Goal: Transaction & Acquisition: Book appointment/travel/reservation

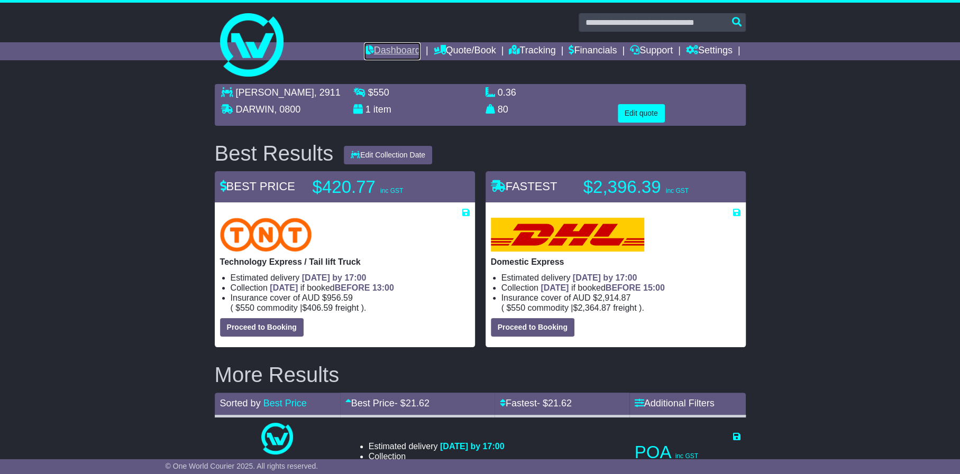
click at [385, 49] on link "Dashboard" at bounding box center [392, 51] width 57 height 18
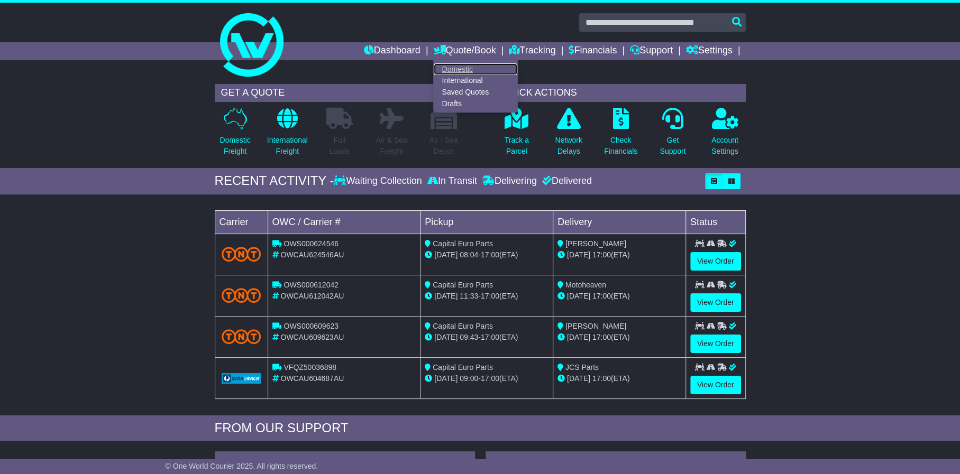
click at [444, 72] on link "Domestic" at bounding box center [476, 69] width 84 height 12
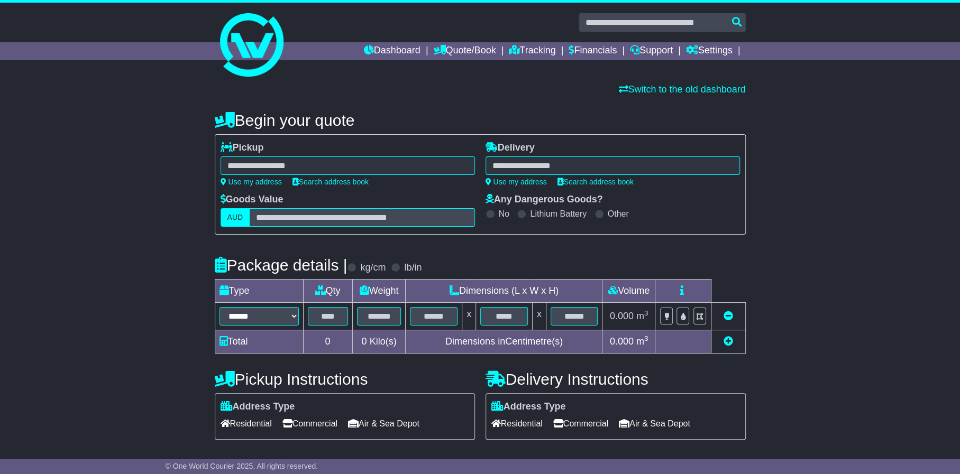
select select
click at [291, 161] on div at bounding box center [347, 166] width 254 height 19
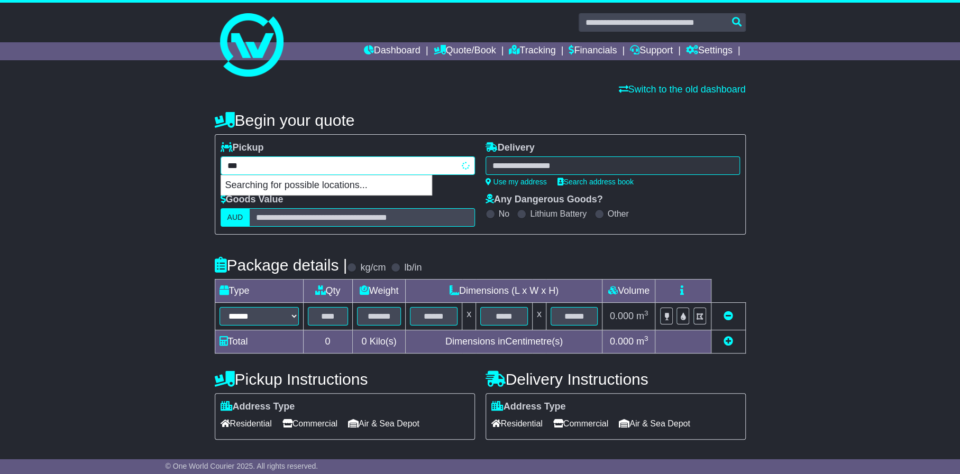
type input "****"
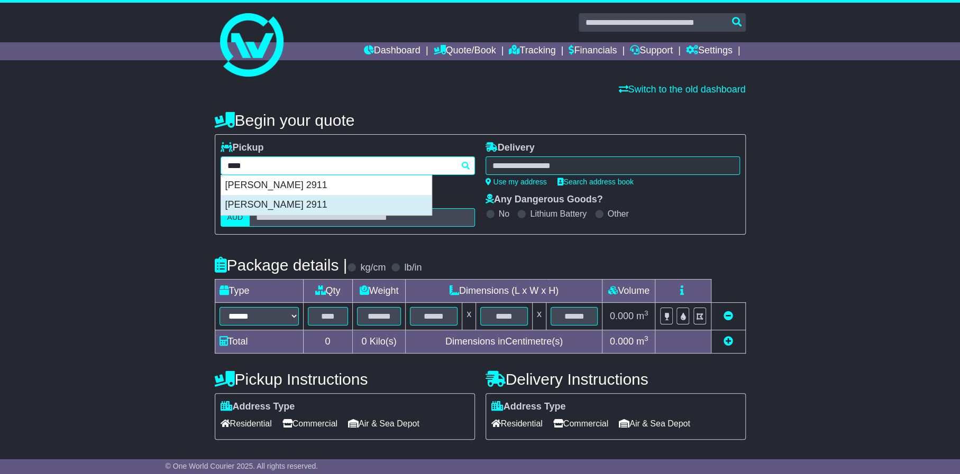
click at [254, 204] on div "MITCHELL 2911" at bounding box center [326, 205] width 210 height 20
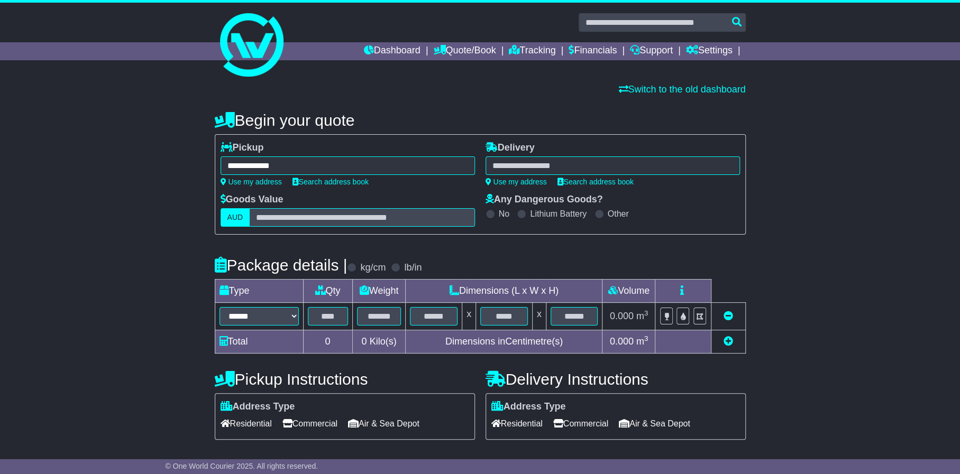
type input "**********"
click at [534, 167] on div at bounding box center [612, 166] width 254 height 19
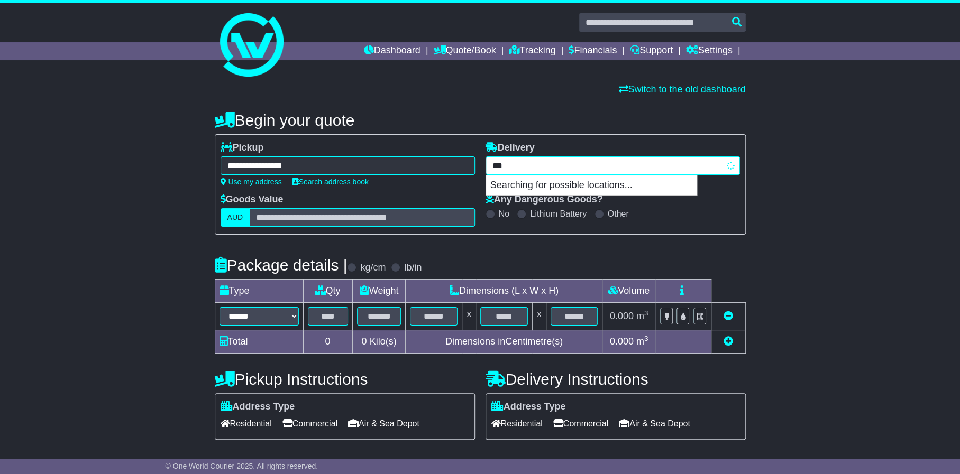
type input "****"
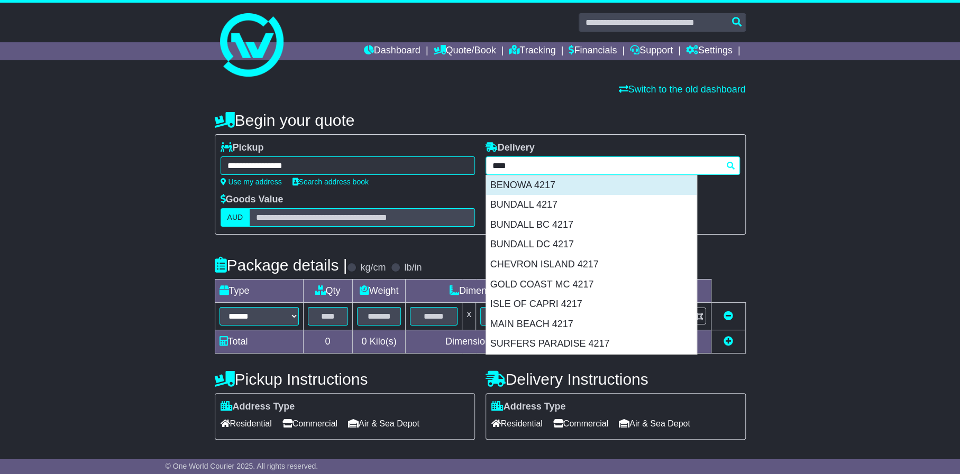
click at [524, 184] on div "BENOWA 4217" at bounding box center [591, 186] width 210 height 20
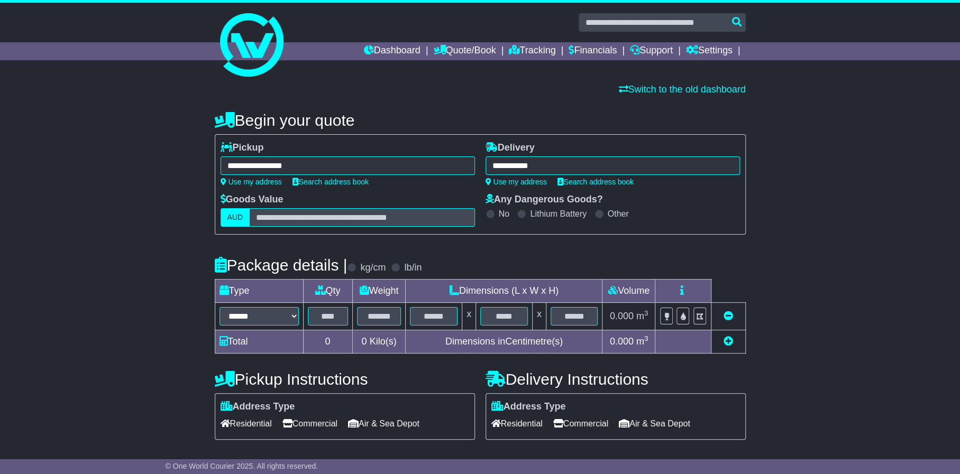
type input "**********"
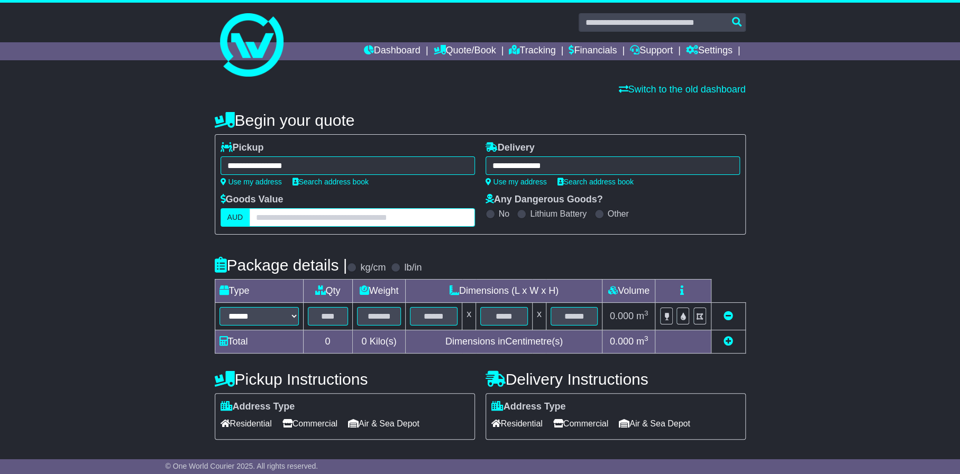
click at [297, 219] on input "text" at bounding box center [361, 217] width 225 height 19
type input "***"
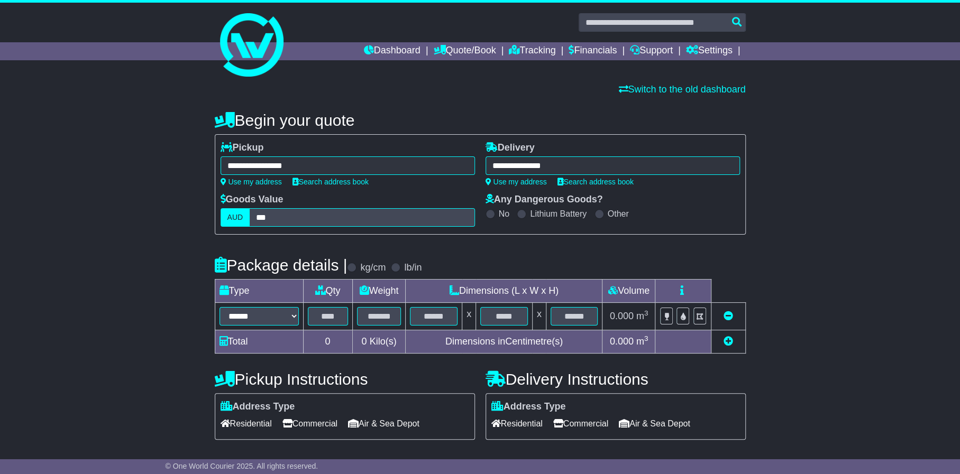
click at [171, 252] on div "**********" at bounding box center [480, 319] width 960 height 437
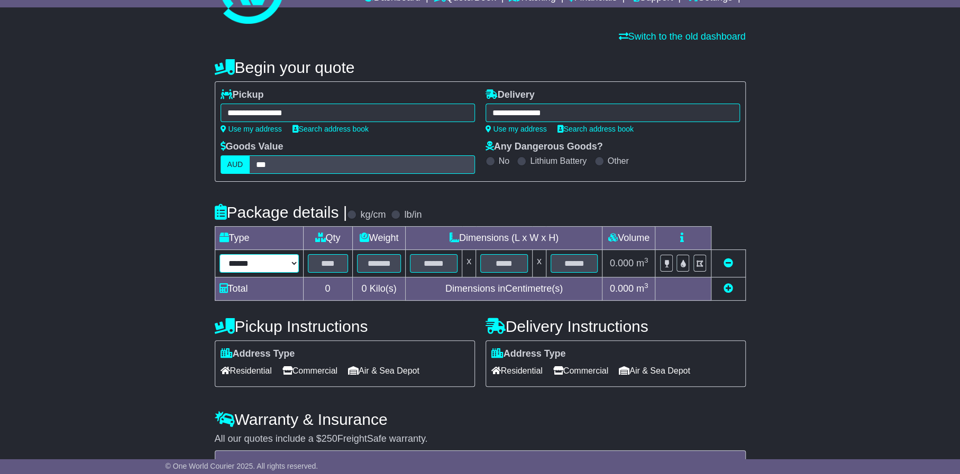
click at [278, 265] on select "****** ****** *** ******** ***** **** **** ****** *** *******" at bounding box center [258, 263] width 79 height 19
select select "*****"
click at [219, 254] on select "****** ****** *** ******** ***** **** **** ****** *** *******" at bounding box center [258, 263] width 79 height 19
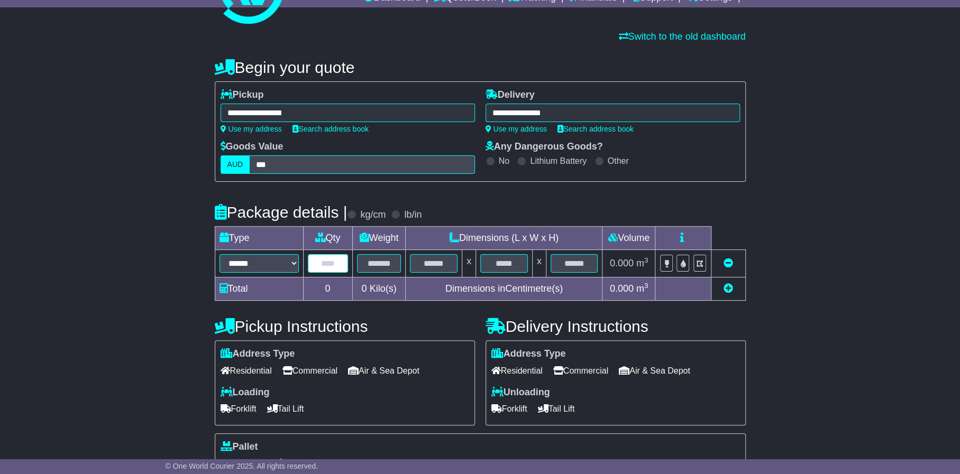
click at [331, 264] on input "text" at bounding box center [328, 263] width 40 height 19
type input "*"
click at [381, 261] on input "text" at bounding box center [379, 263] width 44 height 19
type input "**"
click at [435, 266] on input "text" at bounding box center [434, 263] width 47 height 19
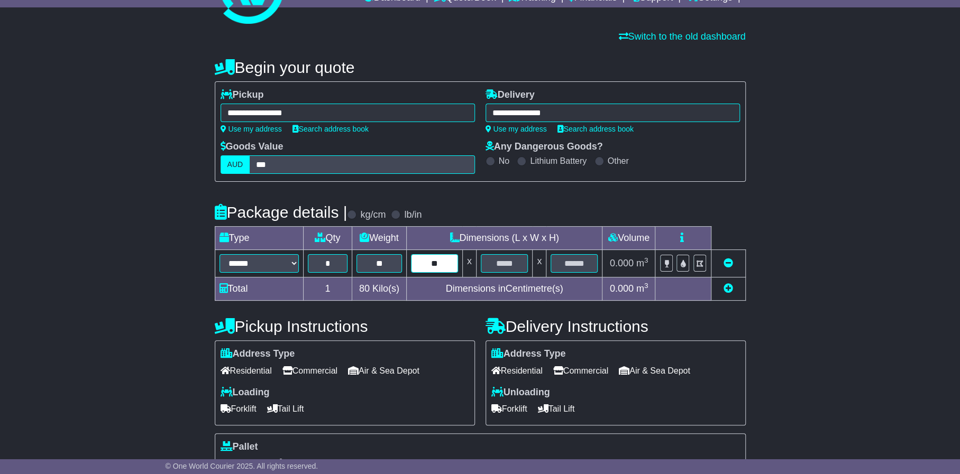
type input "**"
type input "***"
click at [155, 328] on div "**********" at bounding box center [480, 370] width 960 height 645
click at [318, 368] on span "Commercial" at bounding box center [309, 371] width 55 height 16
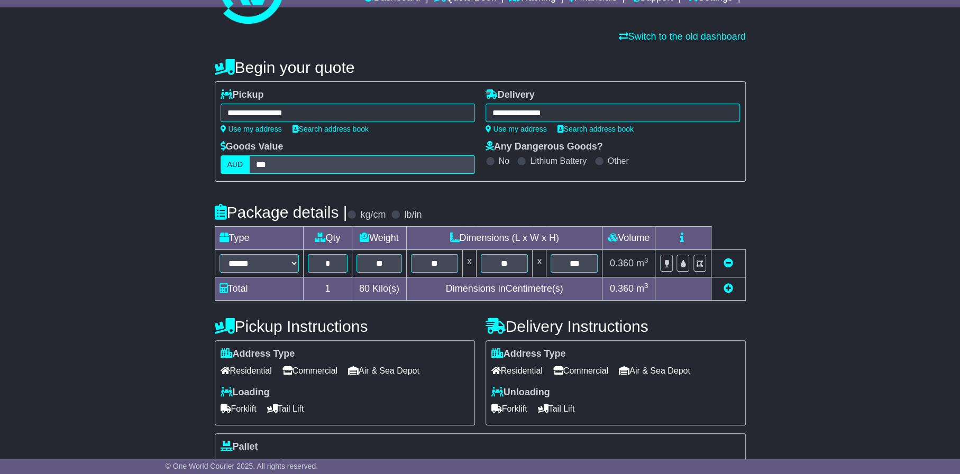
click at [594, 366] on span "Commercial" at bounding box center [580, 371] width 55 height 16
click at [245, 411] on span "Forklift" at bounding box center [238, 409] width 36 height 16
click at [566, 412] on span "Tail Lift" at bounding box center [556, 409] width 37 height 16
click at [240, 407] on span "Forklift" at bounding box center [238, 409] width 36 height 16
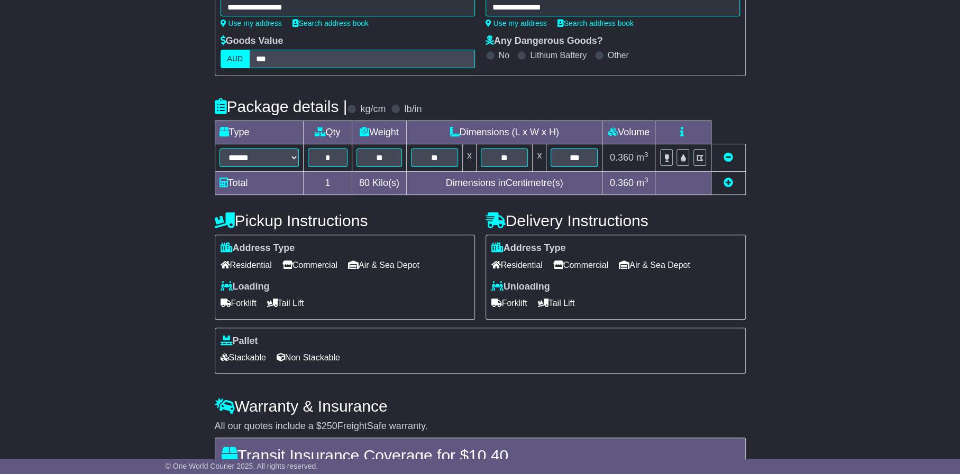
click at [301, 358] on span "Non Stackable" at bounding box center [308, 358] width 63 height 16
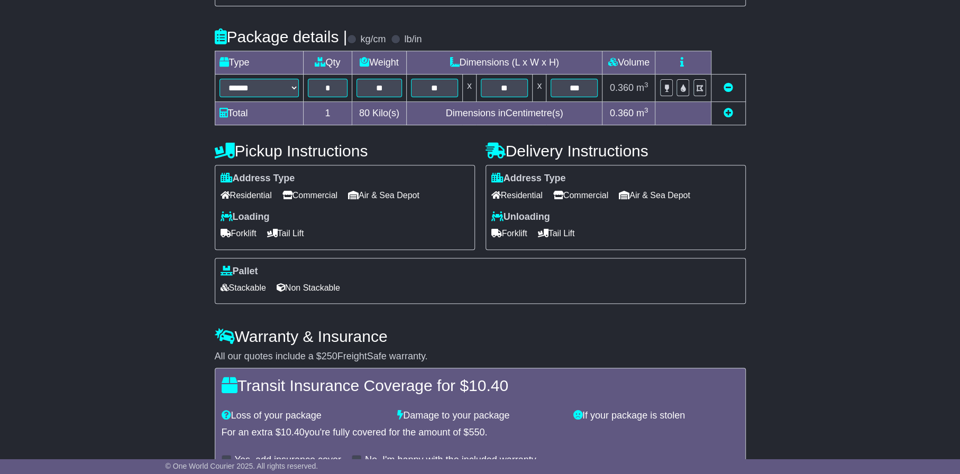
scroll to position [292, 0]
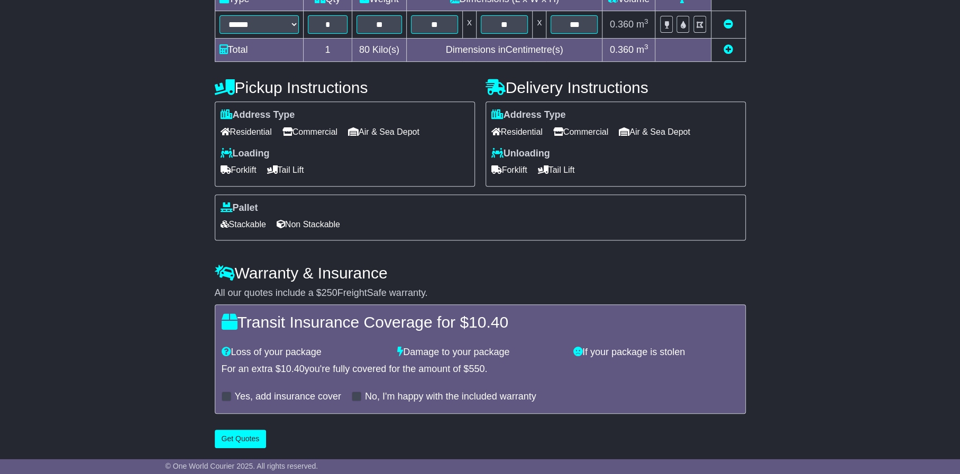
click at [222, 394] on span at bounding box center [227, 397] width 10 height 10
click at [239, 444] on button "Get Quotes" at bounding box center [241, 439] width 52 height 19
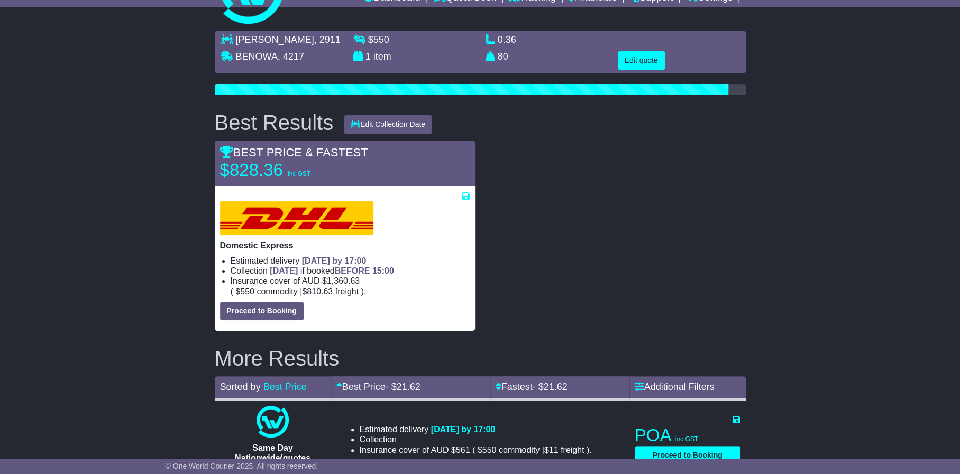
scroll to position [0, 0]
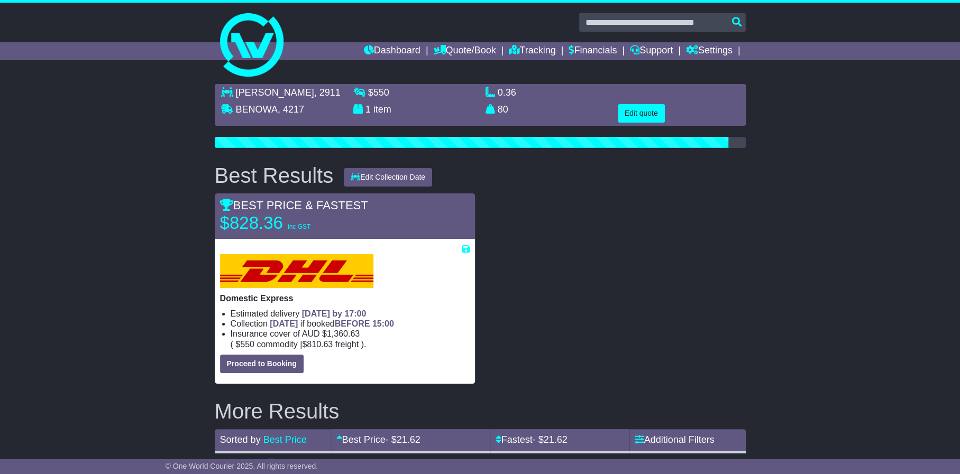
click at [785, 225] on div "MITCHELL , 2911 BENOWA , 4217 $ 550 1 item 0.36 m 3 in 3 80" at bounding box center [480, 354] width 960 height 551
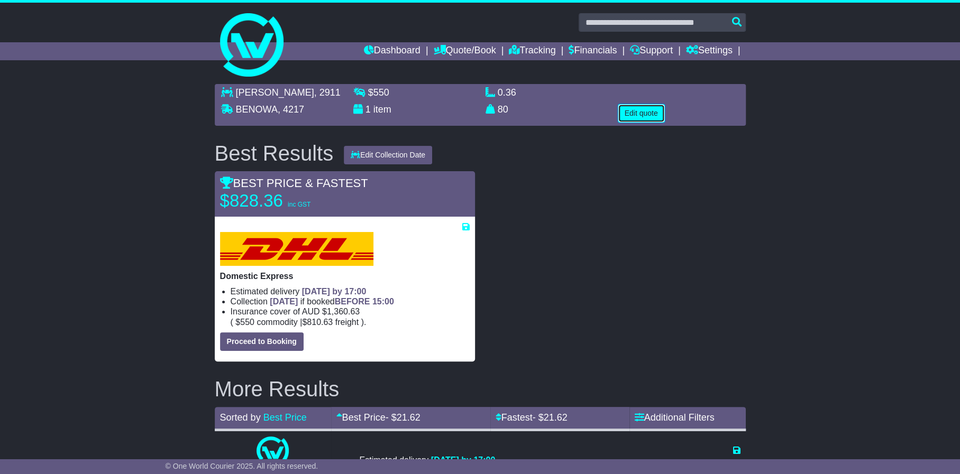
click at [641, 113] on button "Edit quote" at bounding box center [641, 113] width 47 height 19
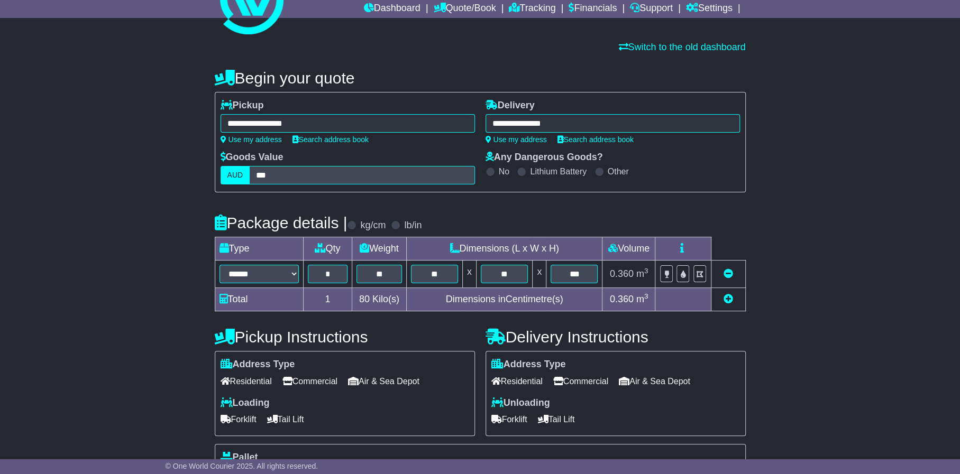
scroll to position [106, 0]
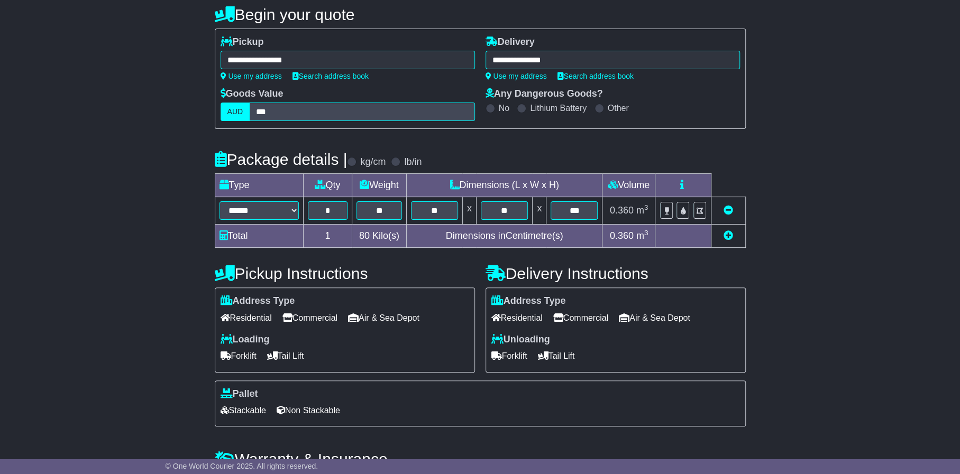
click at [512, 353] on span "Forklift" at bounding box center [509, 356] width 36 height 16
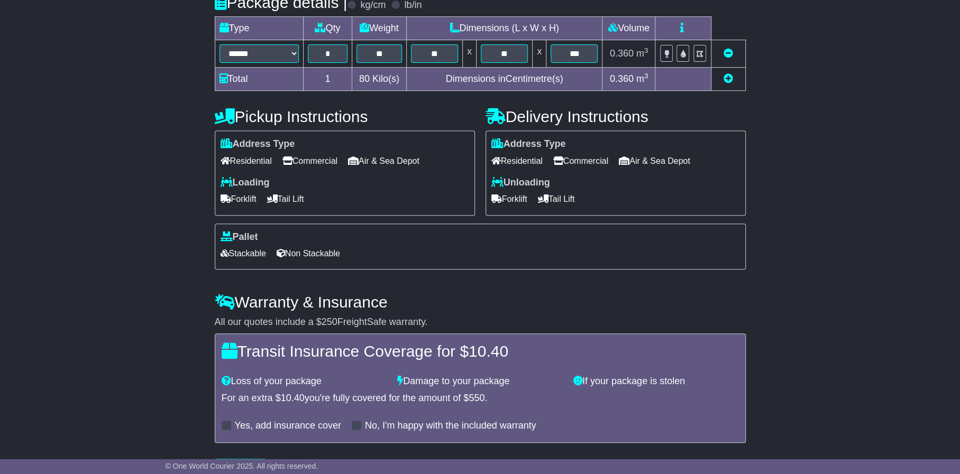
scroll to position [292, 0]
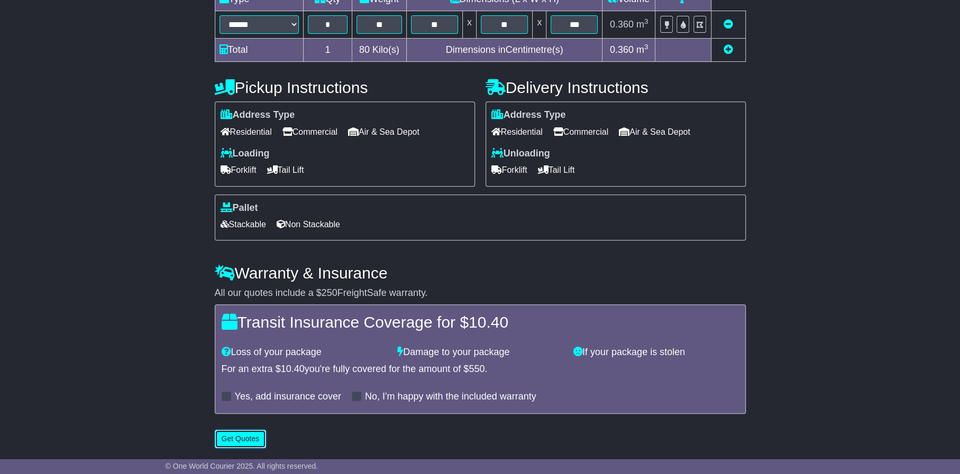
click at [234, 440] on button "Get Quotes" at bounding box center [241, 439] width 52 height 19
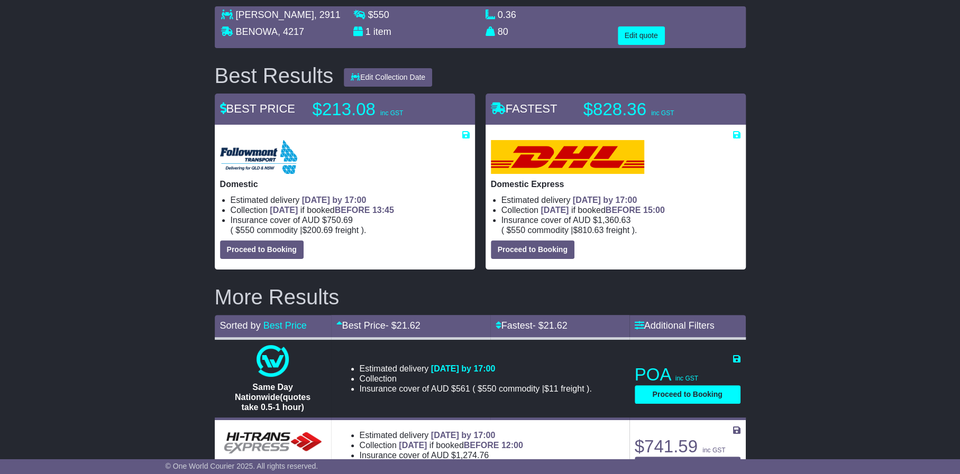
scroll to position [0, 0]
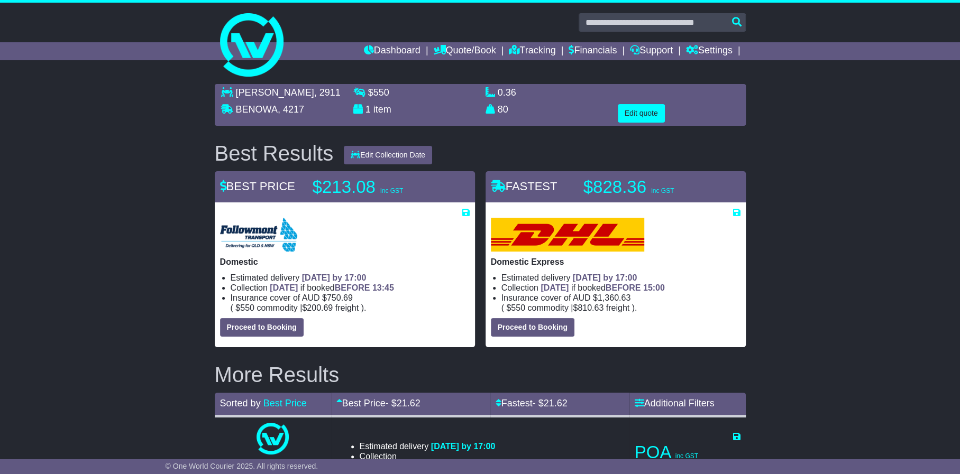
click at [262, 230] on img at bounding box center [258, 235] width 77 height 34
click at [246, 259] on p "Domestic" at bounding box center [345, 262] width 250 height 10
click at [232, 267] on div "Domestic Estimated delivery 15th Aug 2025 by 17:00 Collection TODAY if booked B…" at bounding box center [345, 277] width 250 height 119
click at [277, 280] on li "Estimated delivery 15th Aug 2025 by 17:00" at bounding box center [350, 278] width 239 height 10
click at [257, 286] on li "Collection TODAY if booked BEFORE 13:45" at bounding box center [350, 288] width 239 height 10
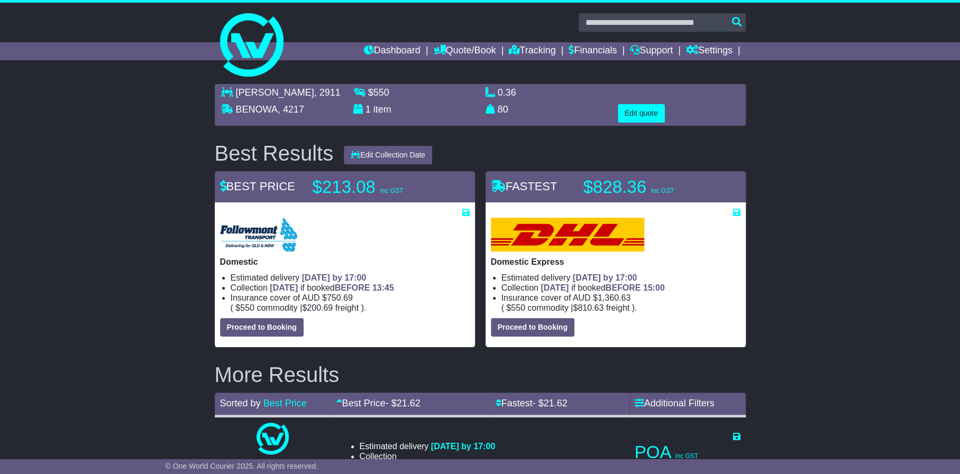
drag, startPoint x: 257, startPoint y: 286, endPoint x: 321, endPoint y: 284, distance: 63.5
click at [321, 284] on span "TODAY if booked BEFORE 13:45" at bounding box center [332, 287] width 124 height 9
click at [642, 113] on button "Edit quote" at bounding box center [641, 113] width 47 height 19
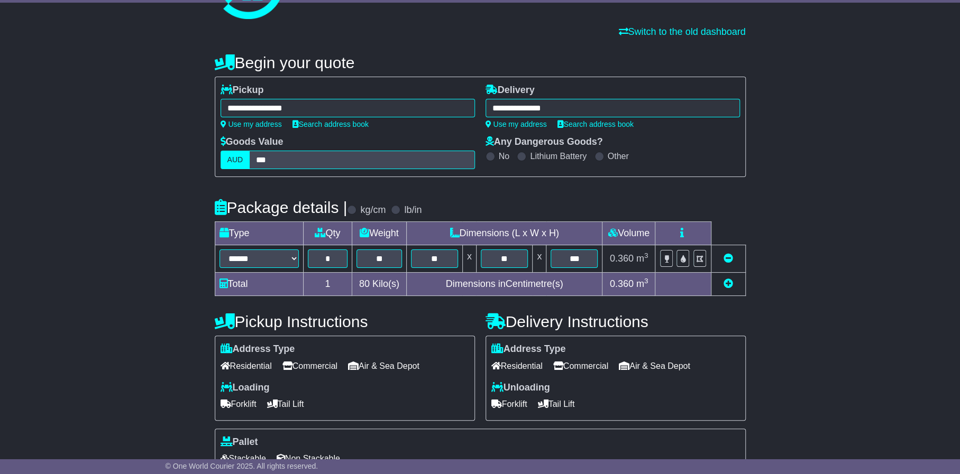
scroll to position [159, 0]
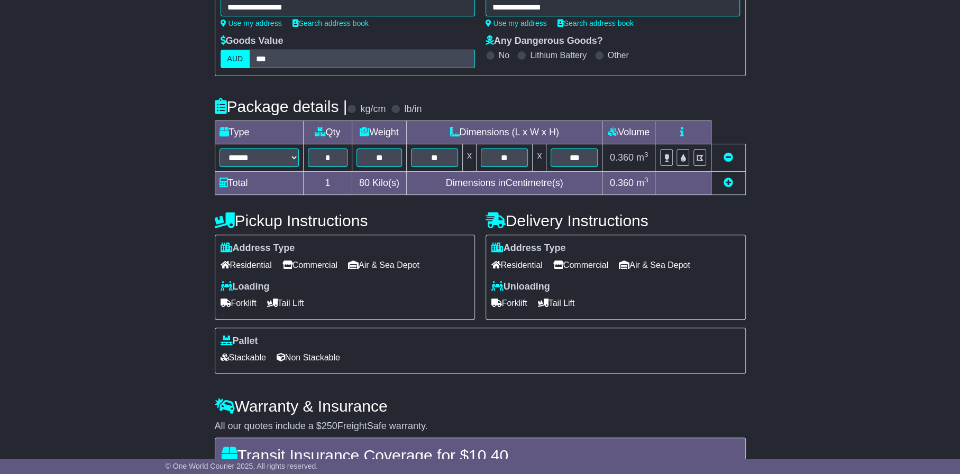
click at [524, 264] on span "Residential" at bounding box center [516, 265] width 51 height 16
click at [575, 299] on span "Tail Lift" at bounding box center [556, 303] width 37 height 16
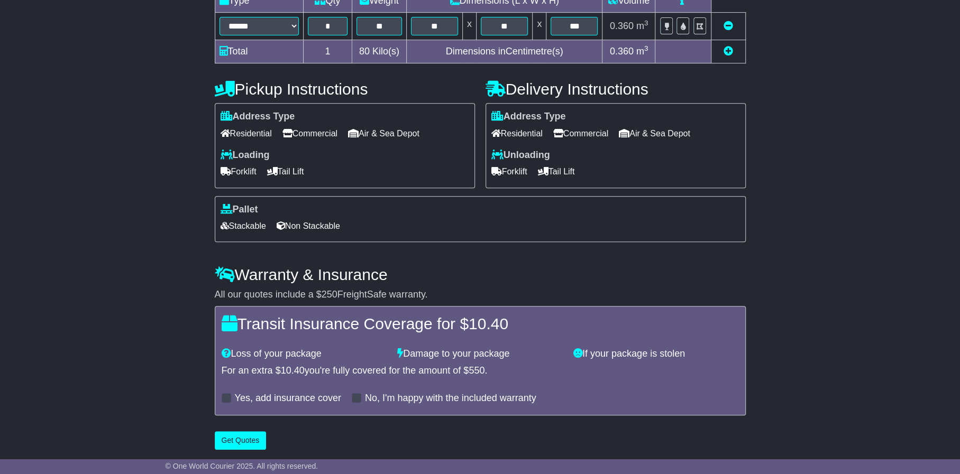
scroll to position [292, 0]
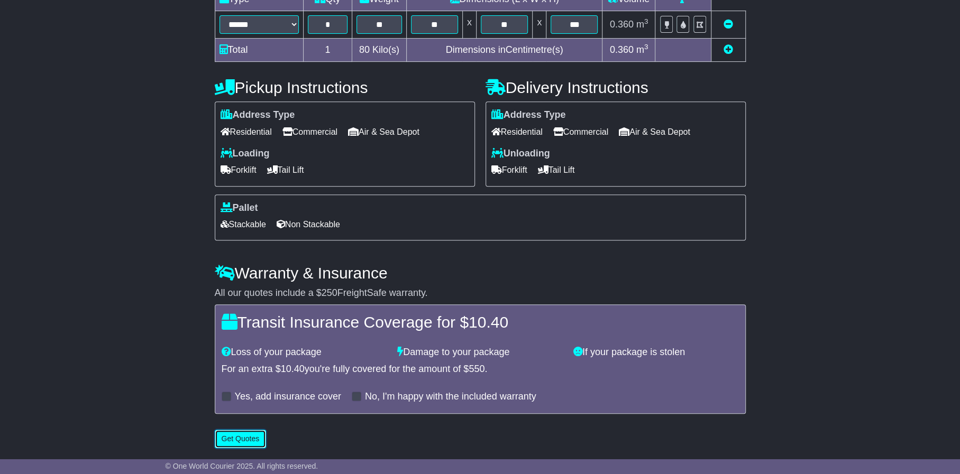
click at [226, 440] on button "Get Quotes" at bounding box center [241, 439] width 52 height 19
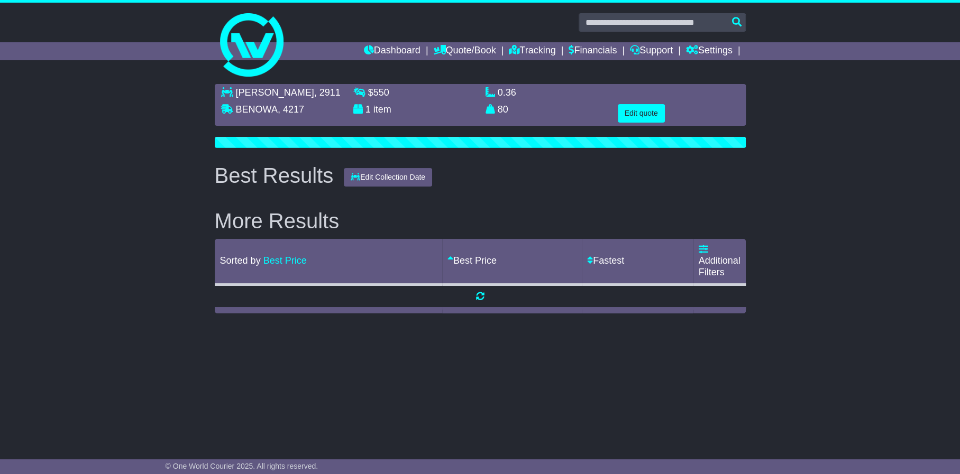
scroll to position [0, 0]
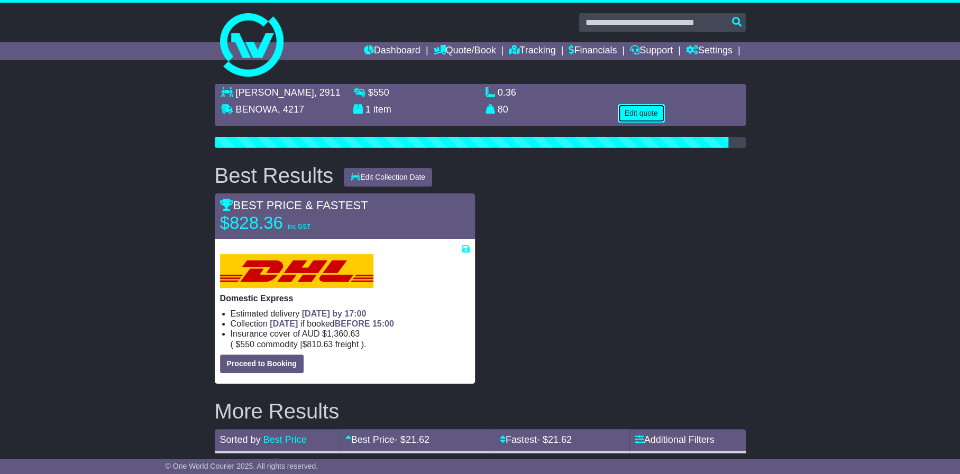
click at [638, 113] on button "Edit quote" at bounding box center [641, 113] width 47 height 19
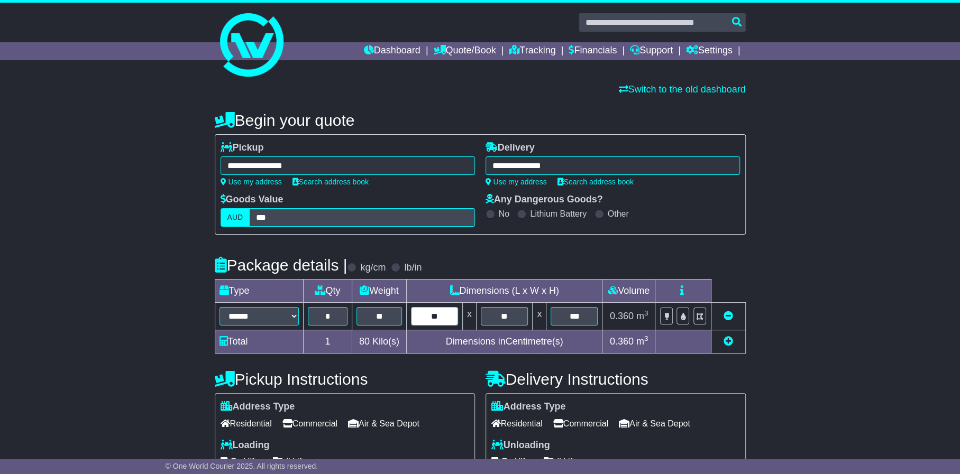
drag, startPoint x: 447, startPoint y: 310, endPoint x: 404, endPoint y: 317, distance: 43.5
click at [405, 317] on tr "****** ****** *** ******** ***** **** **** ****** *** ******* * ** ** x ** x **…" at bounding box center [480, 316] width 530 height 27
type input "**"
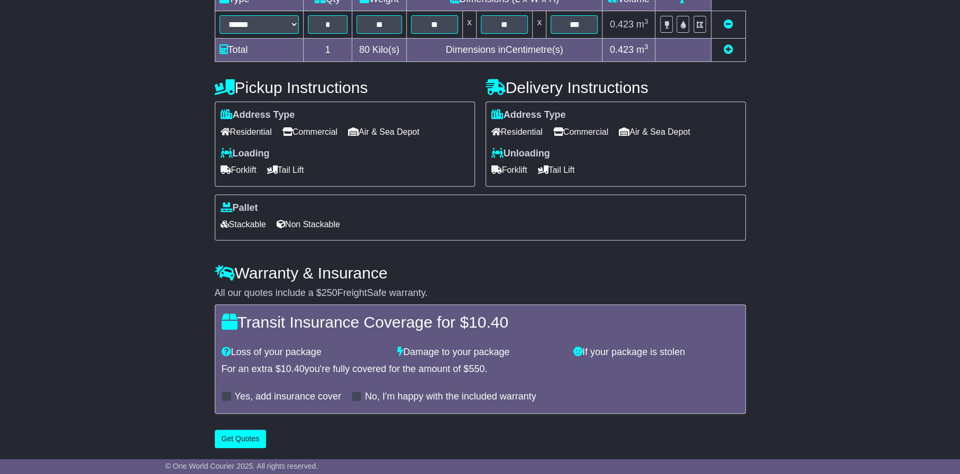
click at [141, 224] on div "**********" at bounding box center [480, 131] width 960 height 645
click at [235, 438] on button "Get Quotes" at bounding box center [241, 439] width 52 height 19
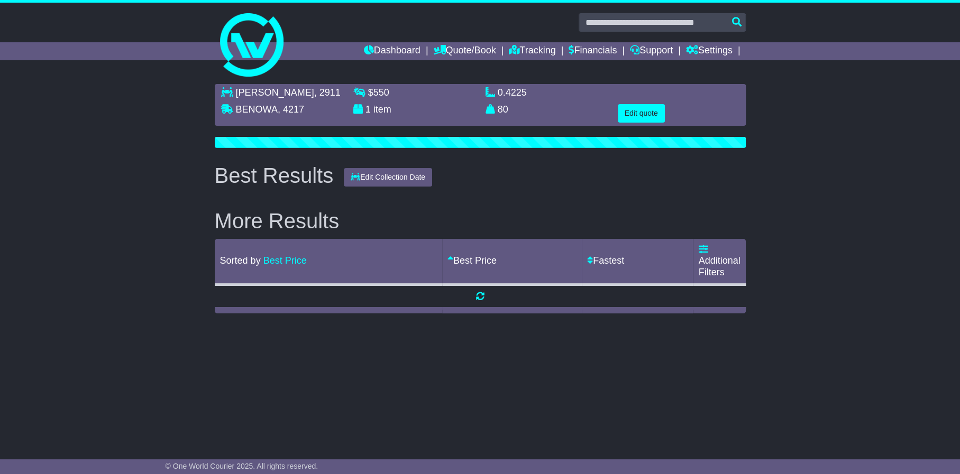
scroll to position [0, 0]
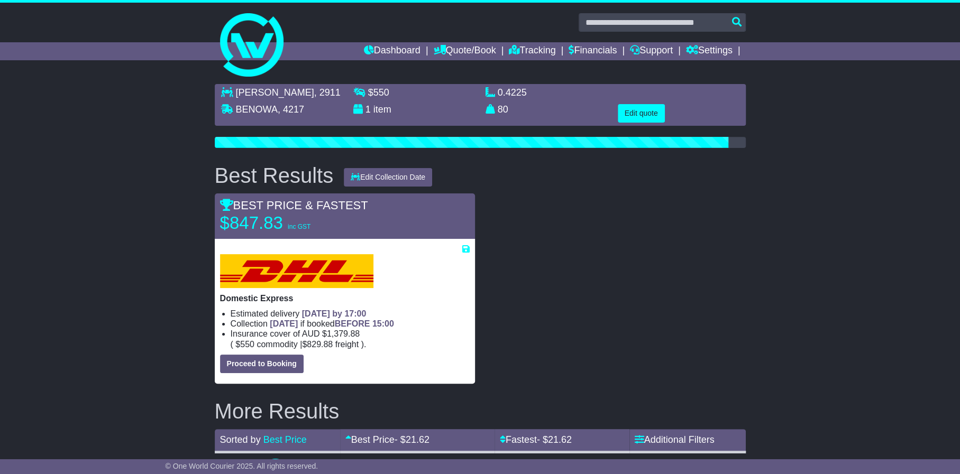
click at [124, 266] on div "MITCHELL , 2911 BENOWA , 4217 $ 550 1 item 0.4225 m 3 in 3" at bounding box center [480, 323] width 960 height 489
drag, startPoint x: 115, startPoint y: 219, endPoint x: 150, endPoint y: 217, distance: 34.9
click at [116, 219] on div "MITCHELL , 2911 BENOWA , 4217 $ 550 1 item 0.4225 m 3 in 3" at bounding box center [480, 323] width 960 height 489
click at [640, 116] on button "Edit quote" at bounding box center [641, 113] width 47 height 19
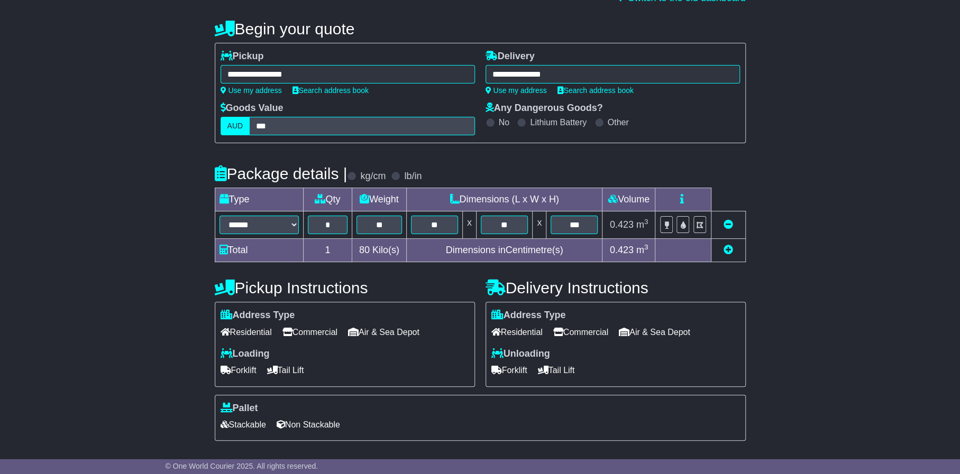
scroll to position [159, 0]
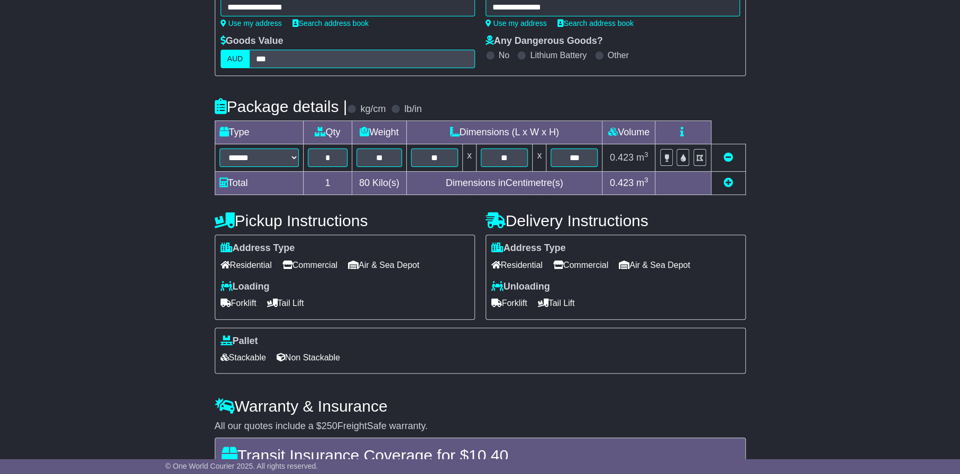
click at [592, 263] on span "Commercial" at bounding box center [580, 265] width 55 height 16
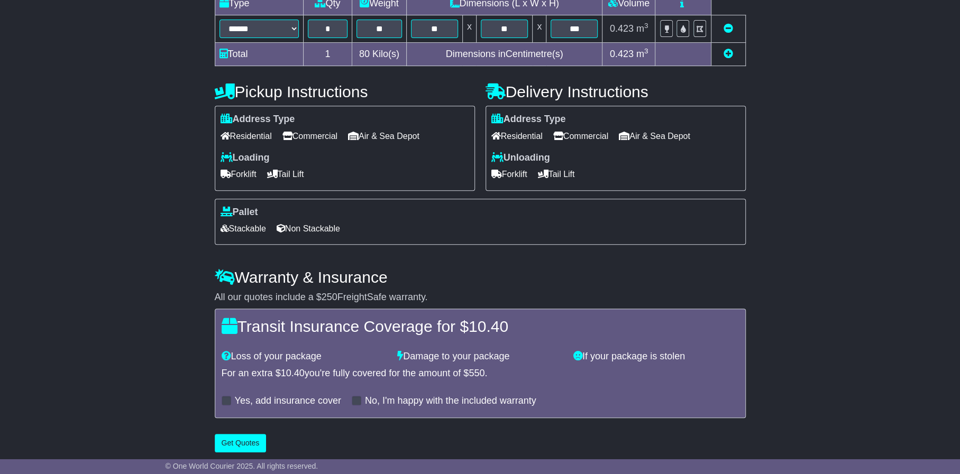
scroll to position [292, 0]
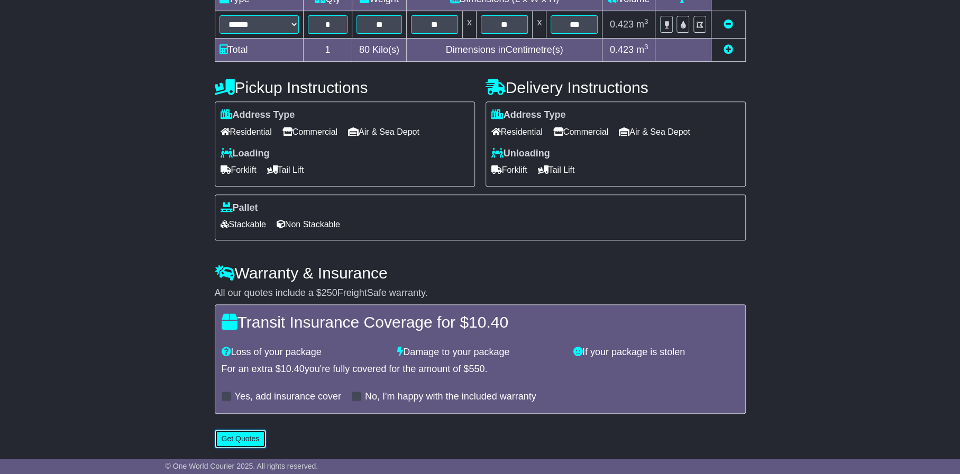
click at [229, 444] on button "Get Quotes" at bounding box center [241, 439] width 52 height 19
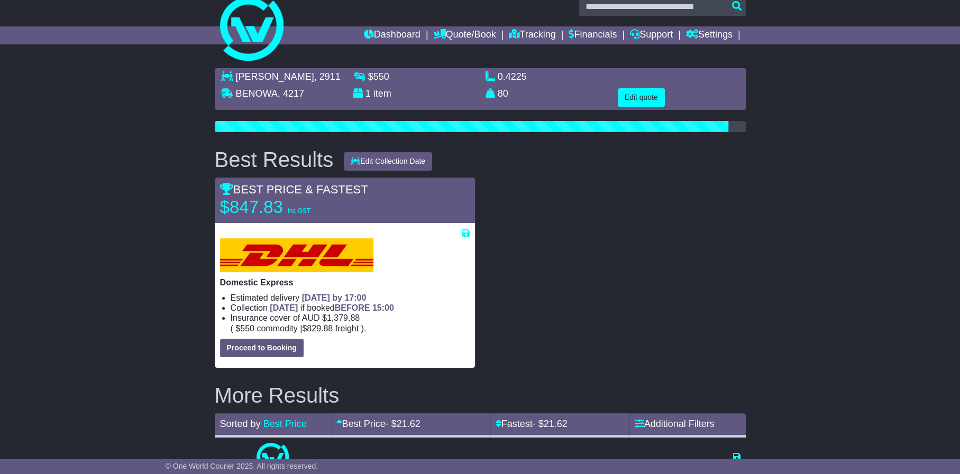
scroll to position [0, 0]
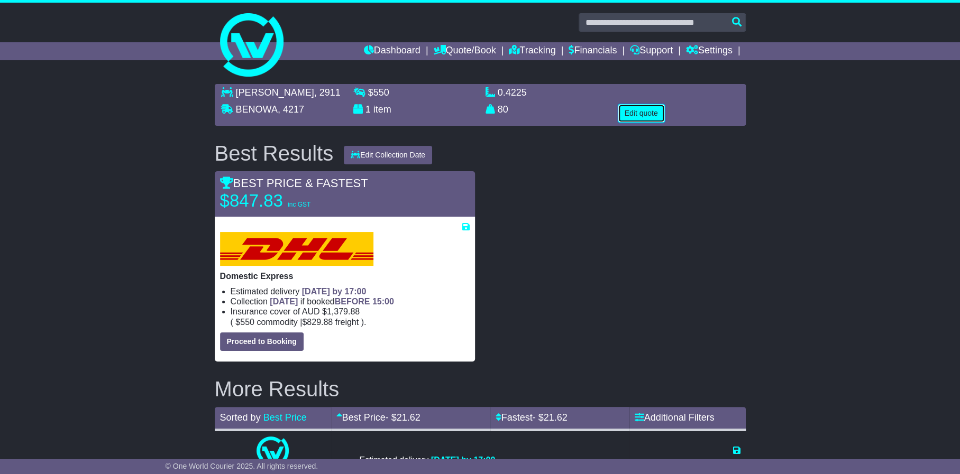
click at [649, 109] on button "Edit quote" at bounding box center [641, 113] width 47 height 19
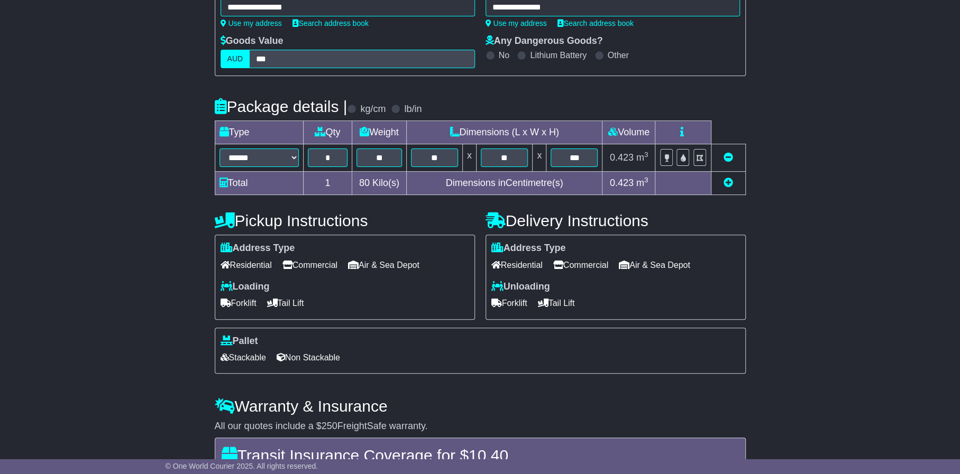
scroll to position [211, 0]
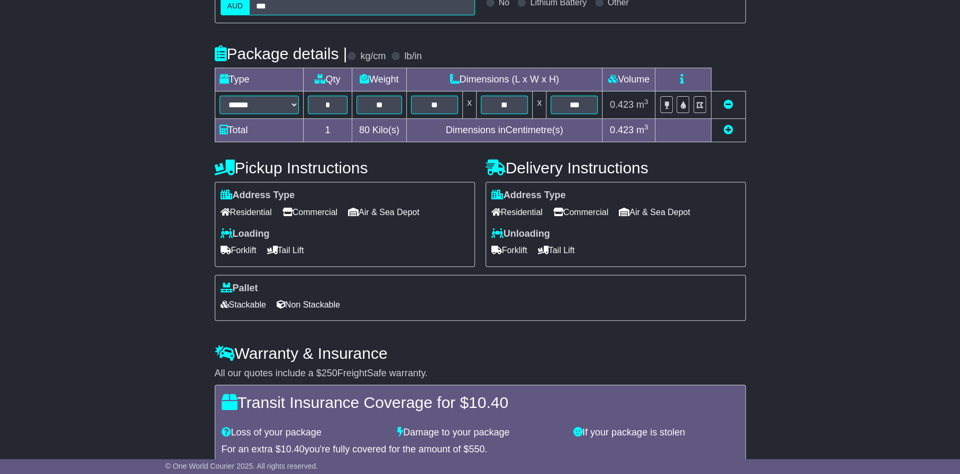
click at [304, 248] on span "Tail Lift" at bounding box center [285, 250] width 37 height 16
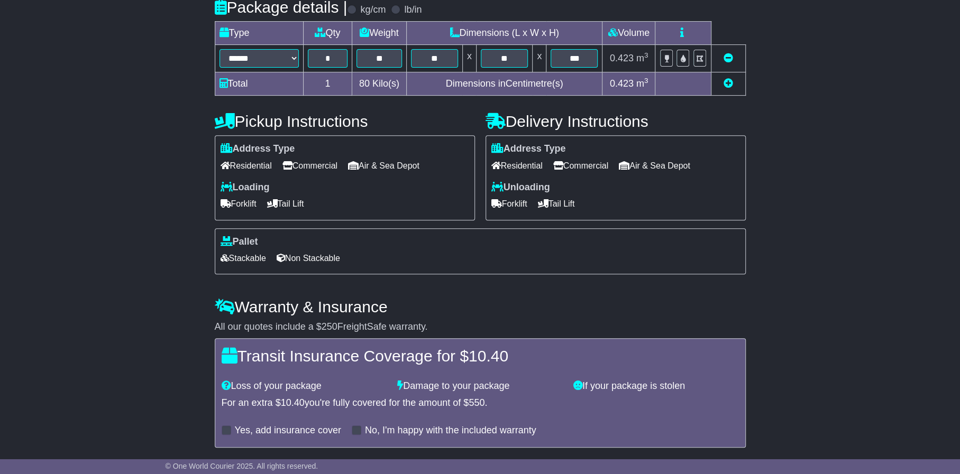
scroll to position [292, 0]
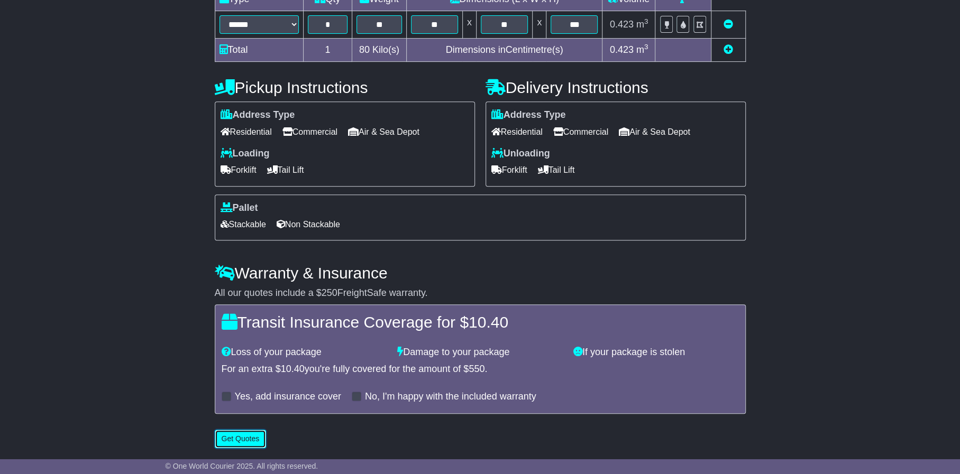
click at [235, 437] on button "Get Quotes" at bounding box center [241, 439] width 52 height 19
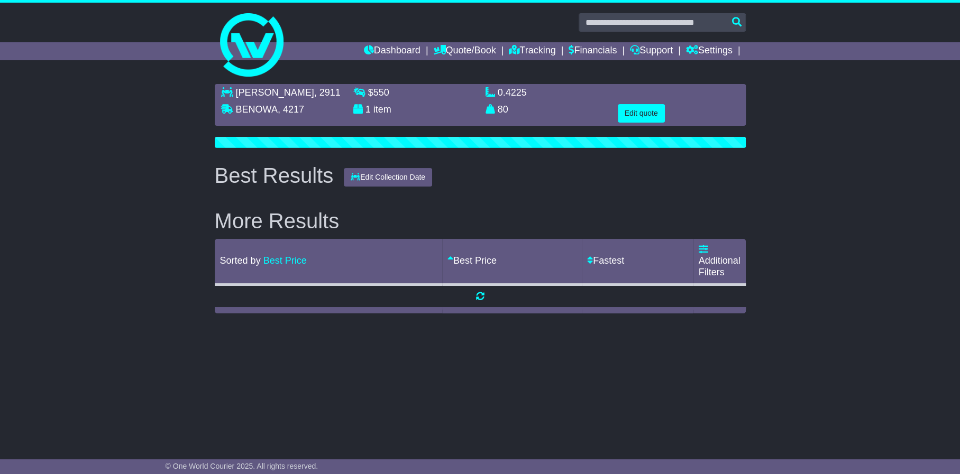
scroll to position [0, 0]
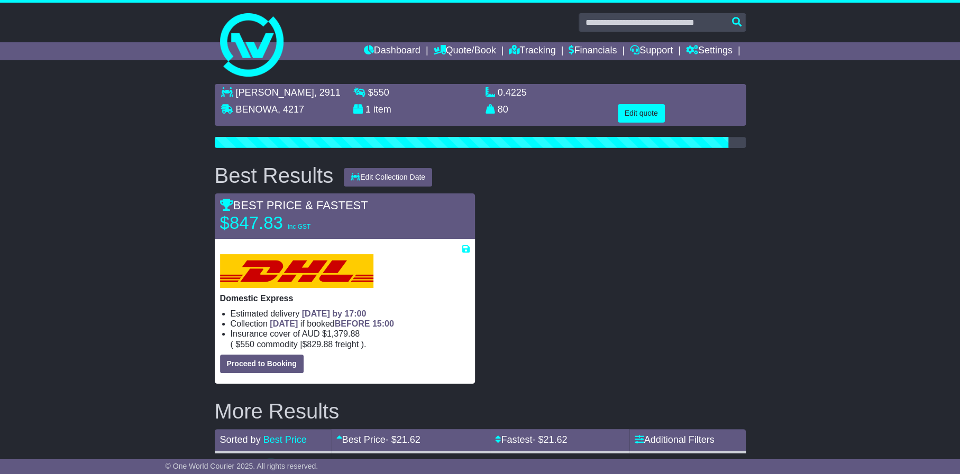
click at [127, 252] on div "MITCHELL , 2911 BENOWA , 4217 $ 550 1 item 0.4225 m 3 in 3" at bounding box center [480, 354] width 960 height 551
click at [653, 112] on button "Edit quote" at bounding box center [641, 113] width 47 height 19
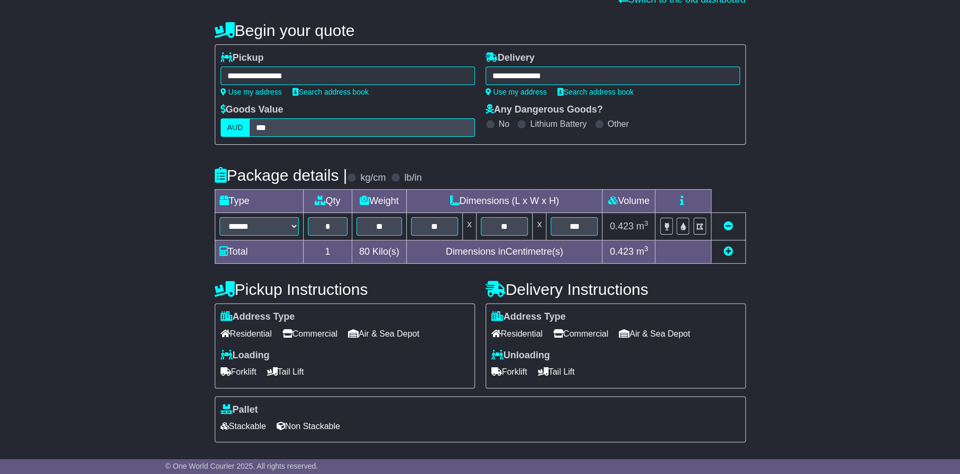
scroll to position [106, 0]
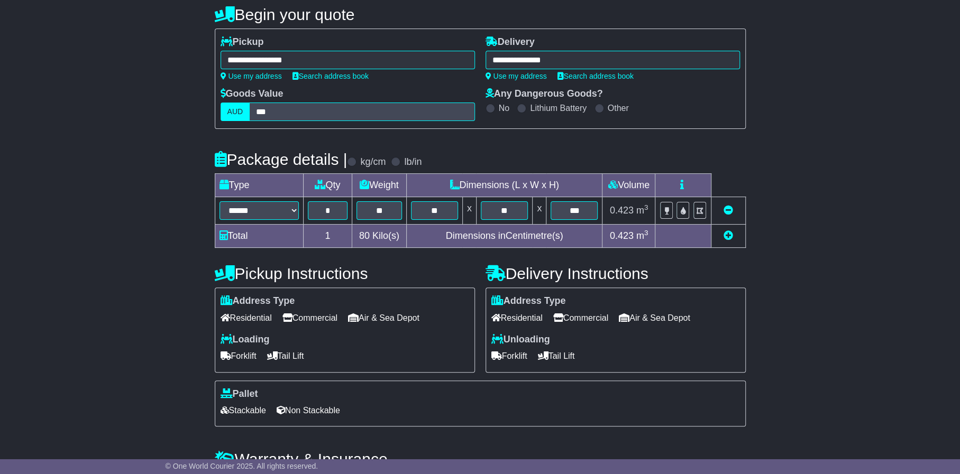
click at [518, 357] on span "Forklift" at bounding box center [509, 356] width 36 height 16
click at [524, 312] on span "Residential" at bounding box center [516, 318] width 51 height 16
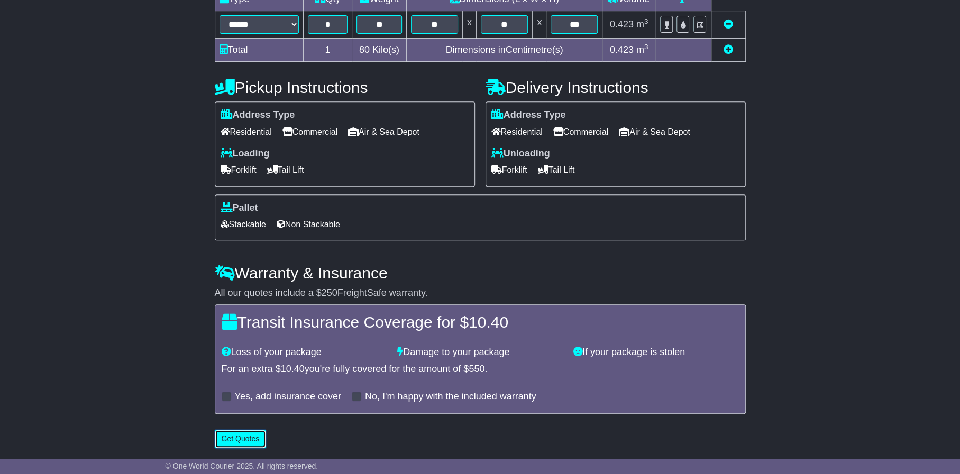
click at [233, 440] on button "Get Quotes" at bounding box center [241, 439] width 52 height 19
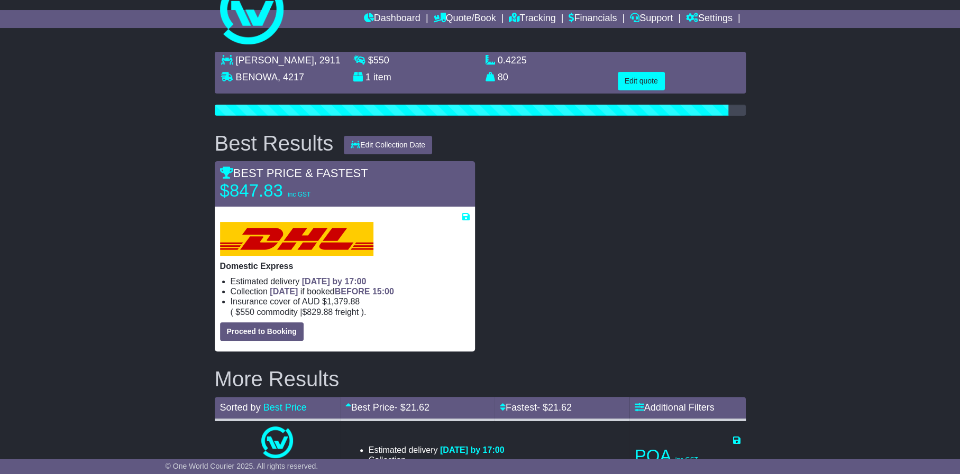
scroll to position [0, 0]
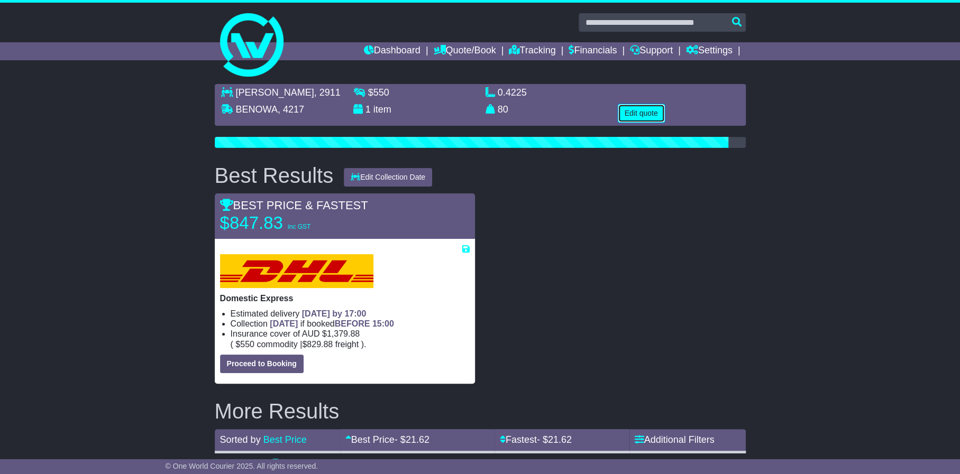
click at [644, 112] on button "Edit quote" at bounding box center [641, 113] width 47 height 19
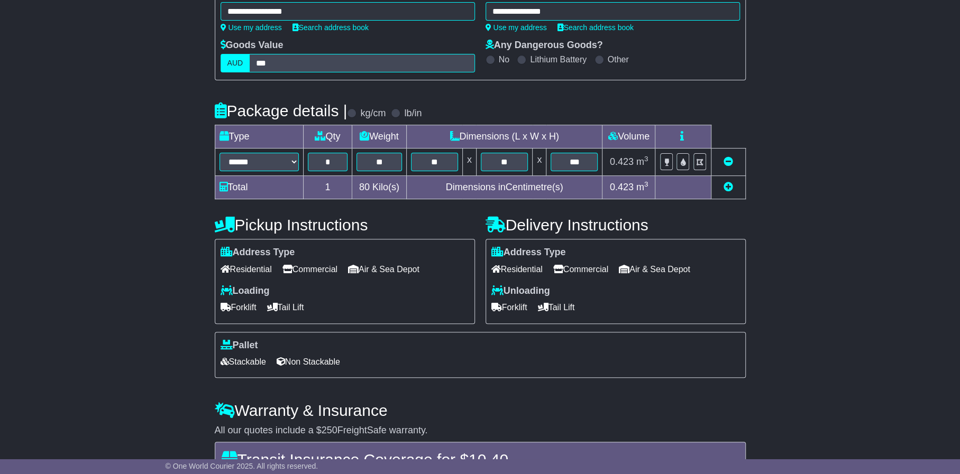
scroll to position [159, 0]
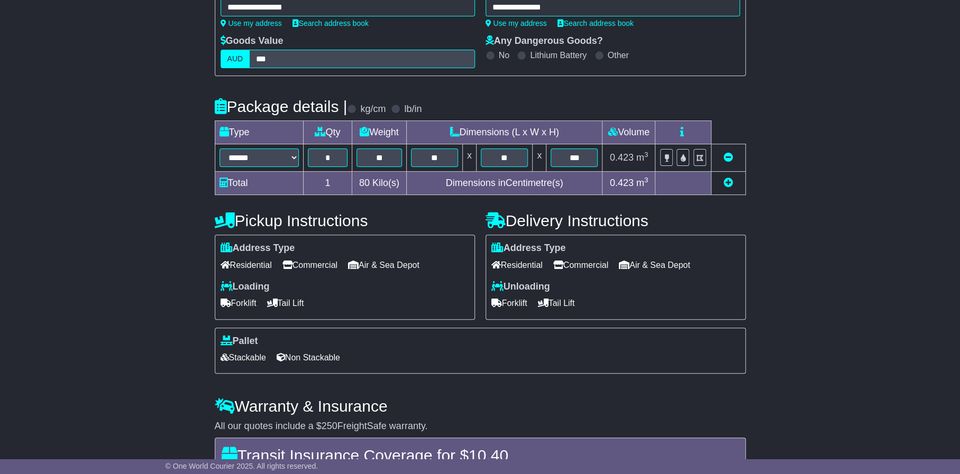
click at [598, 262] on span "Commercial" at bounding box center [580, 265] width 55 height 16
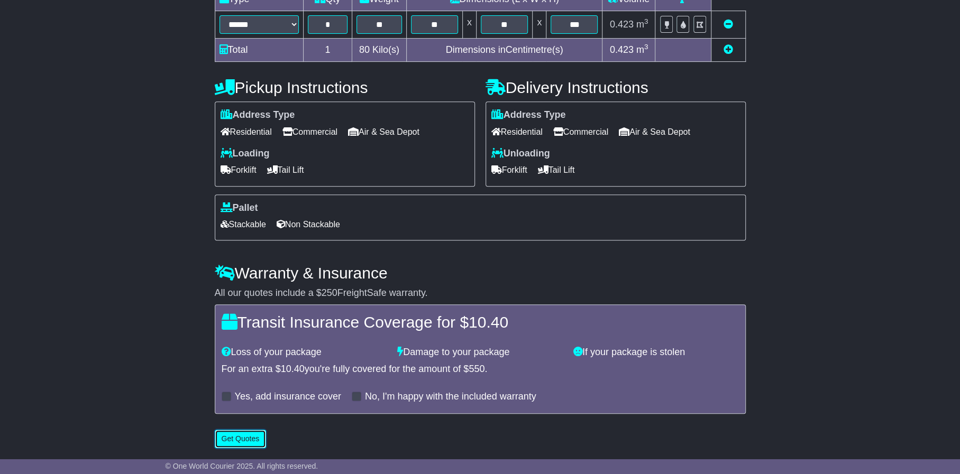
click at [232, 440] on button "Get Quotes" at bounding box center [241, 439] width 52 height 19
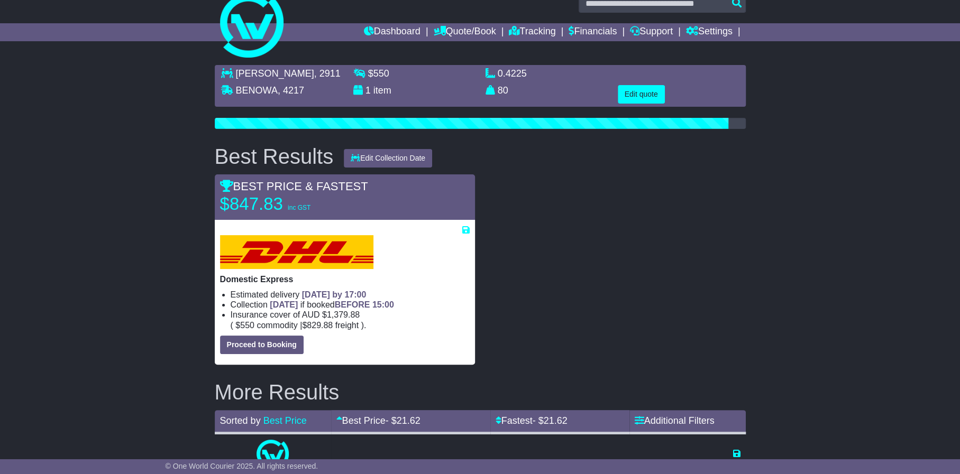
scroll to position [0, 0]
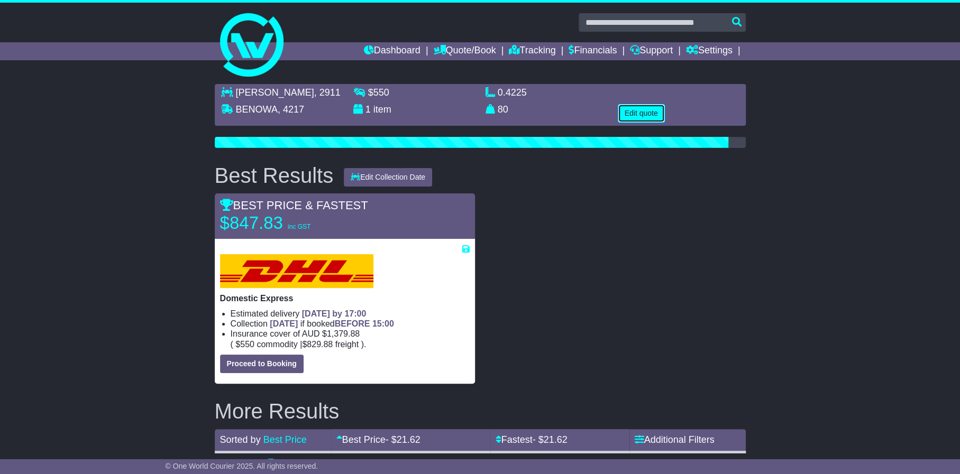
click at [648, 114] on button "Edit quote" at bounding box center [641, 113] width 47 height 19
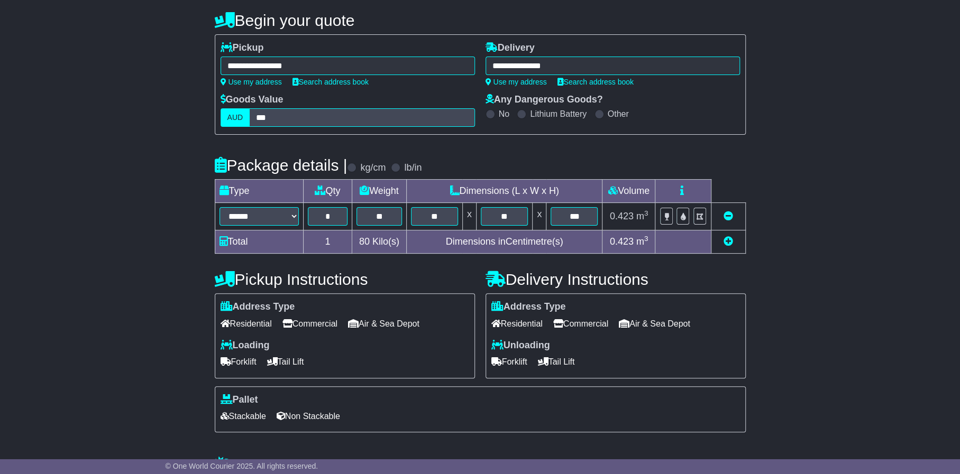
scroll to position [159, 0]
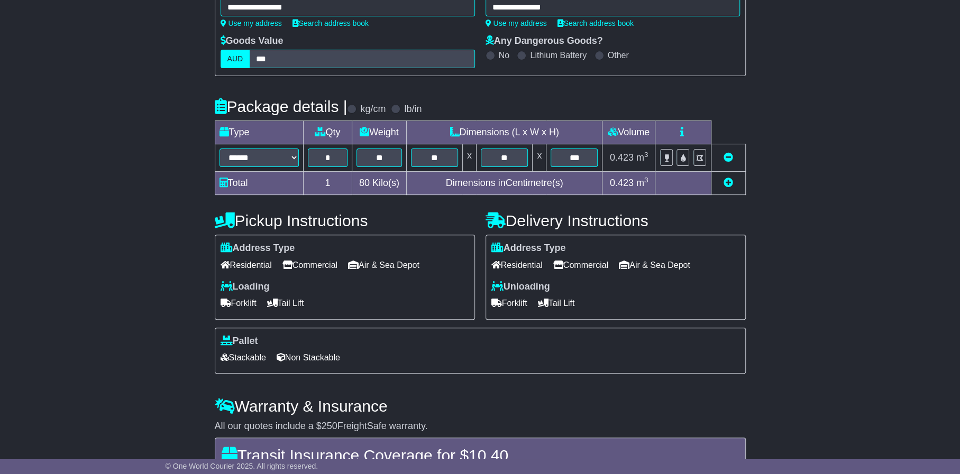
click at [236, 358] on span "Stackable" at bounding box center [242, 358] width 45 height 16
click at [237, 300] on span "Forklift" at bounding box center [238, 303] width 36 height 16
click at [315, 356] on span "Non Stackable" at bounding box center [308, 358] width 63 height 16
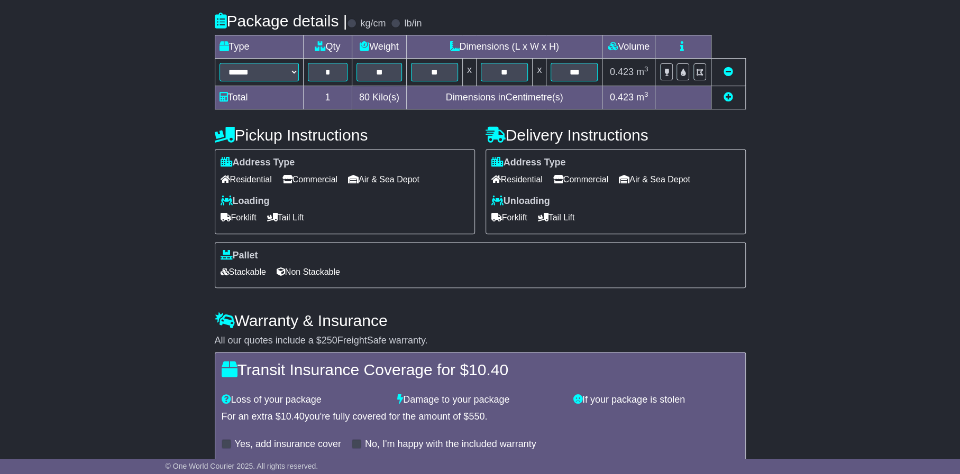
scroll to position [292, 0]
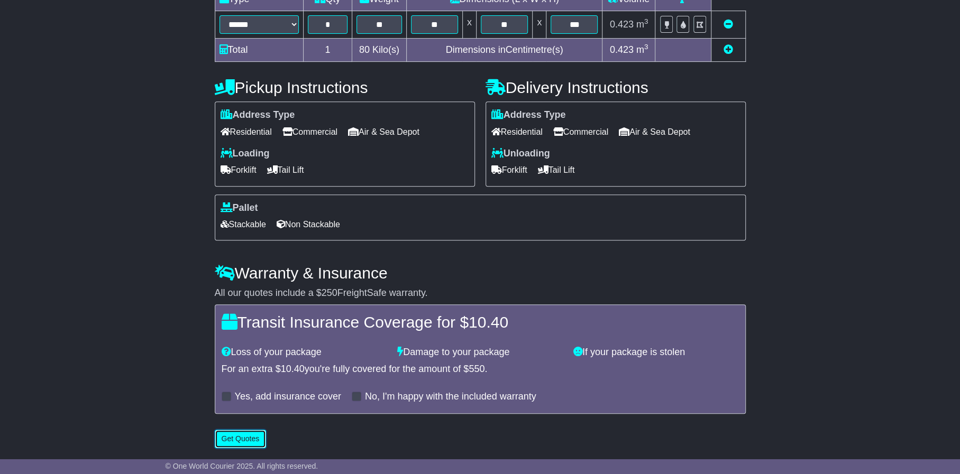
click at [238, 443] on button "Get Quotes" at bounding box center [241, 439] width 52 height 19
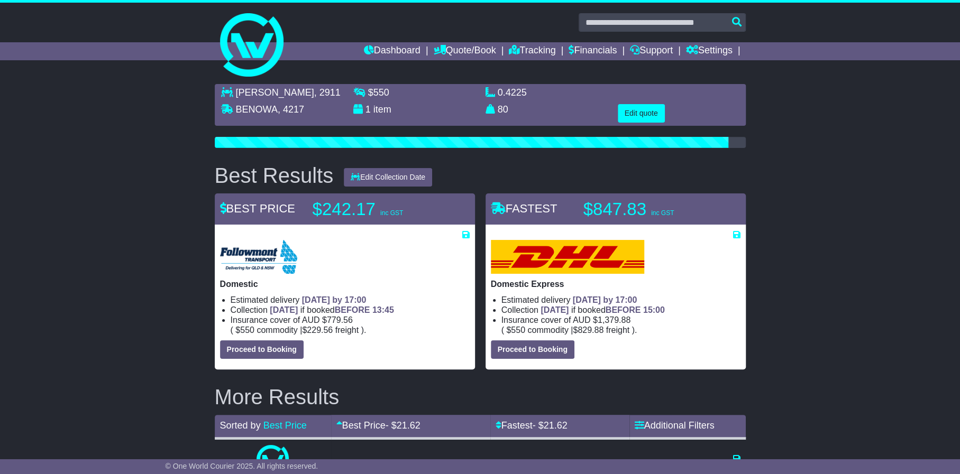
scroll to position [0, 0]
click at [123, 230] on div "MITCHELL , 2911 BENOWA , 4217 $ 550 1 item 0.4225 m 3 in 3" at bounding box center [480, 347] width 960 height 537
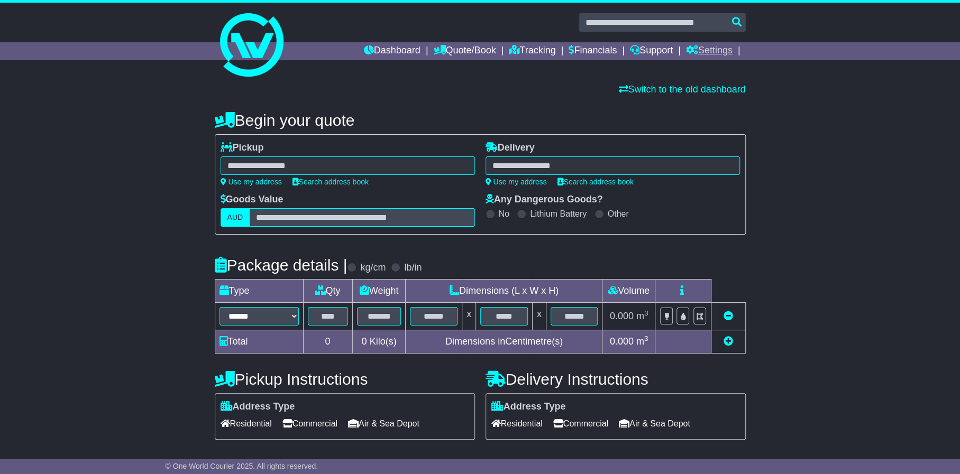
click at [714, 56] on link "Settings" at bounding box center [709, 51] width 47 height 18
click at [713, 65] on link "Settings" at bounding box center [728, 69] width 84 height 12
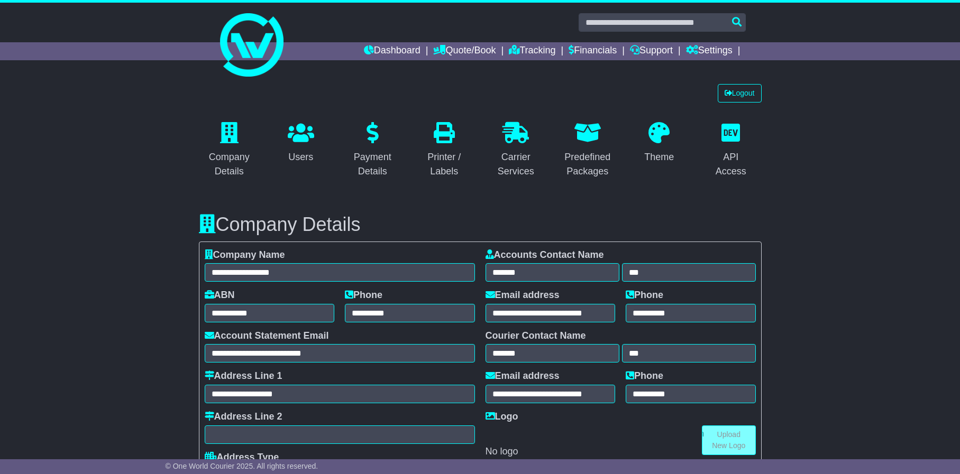
select select "**********"
select select "**"
click at [518, 164] on div "Carrier Services" at bounding box center [516, 164] width 48 height 29
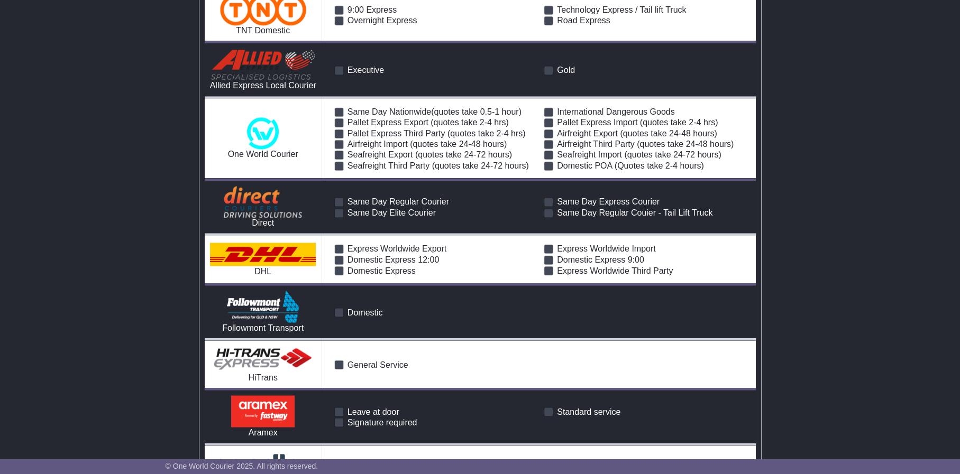
scroll to position [1375, 0]
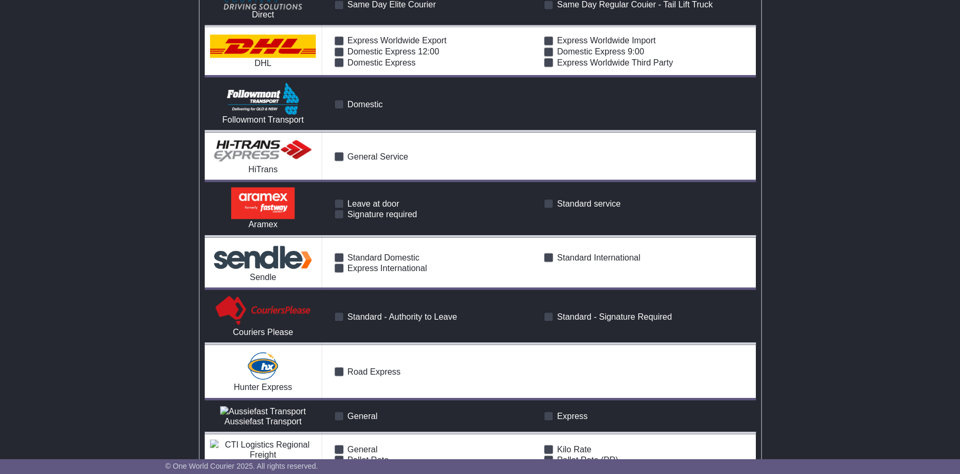
click at [97, 265] on div "Logout Company Details Users Payment Details **" at bounding box center [480, 328] width 960 height 3249
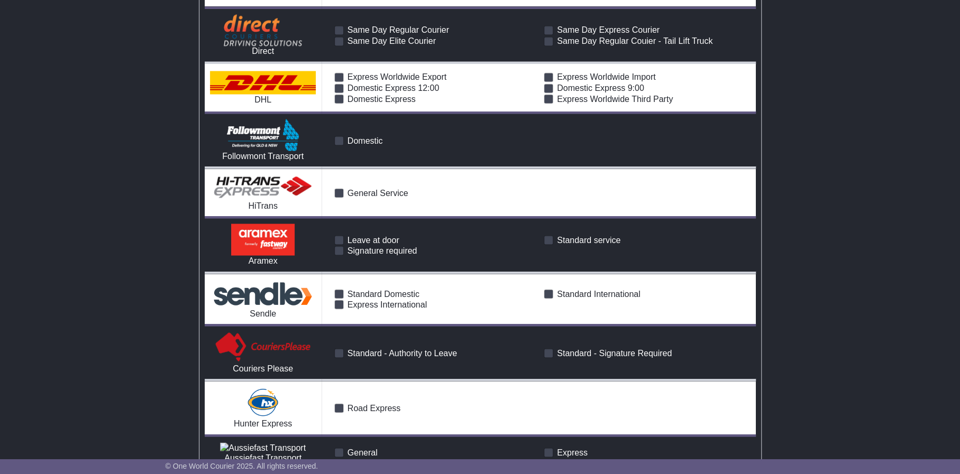
scroll to position [1322, 0]
